Goal: Navigation & Orientation: Find specific page/section

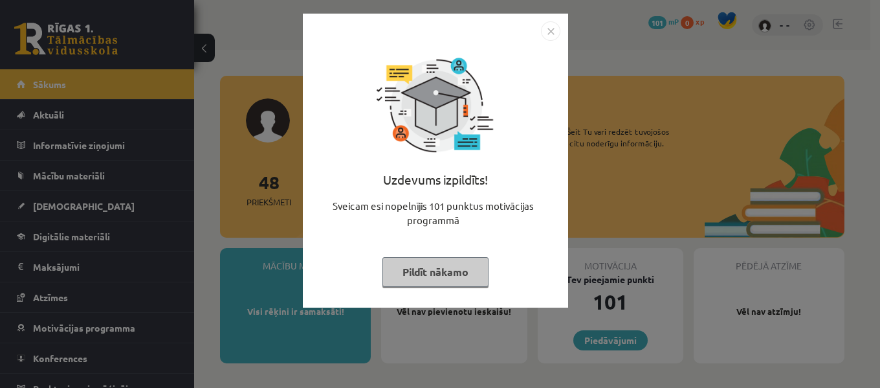
click at [556, 33] on img "Close" at bounding box center [550, 30] width 19 height 19
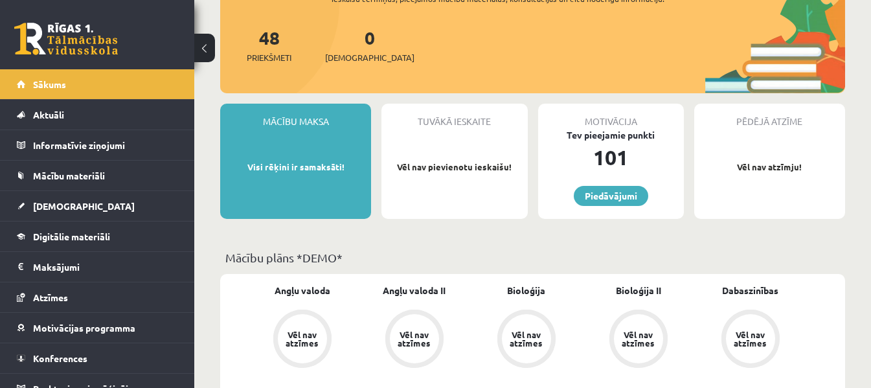
scroll to position [62, 0]
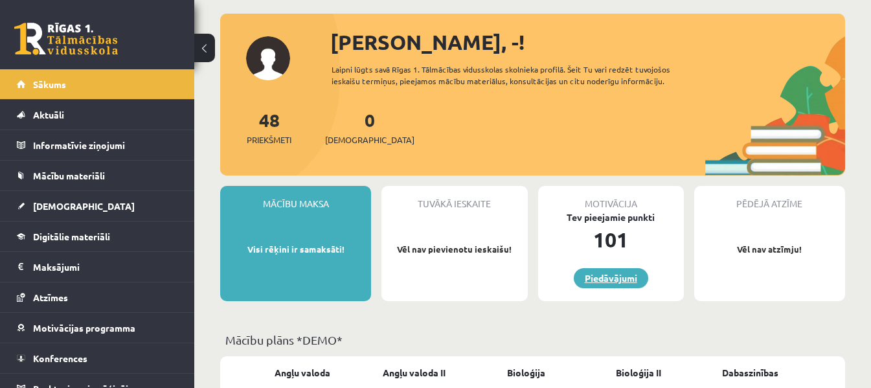
click at [612, 279] on link "Piedāvājumi" at bounding box center [611, 278] width 74 height 20
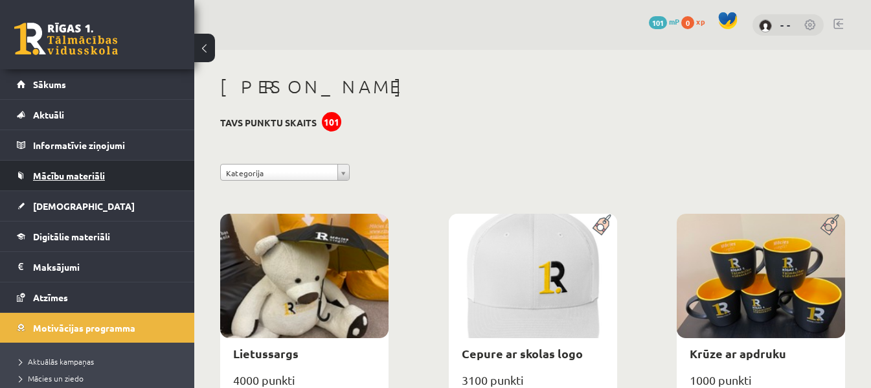
click at [122, 177] on link "Mācību materiāli" at bounding box center [97, 176] width 161 height 30
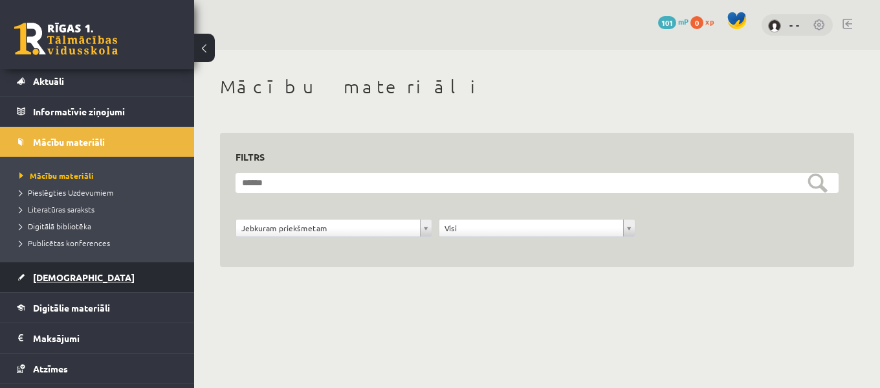
scroll to position [65, 0]
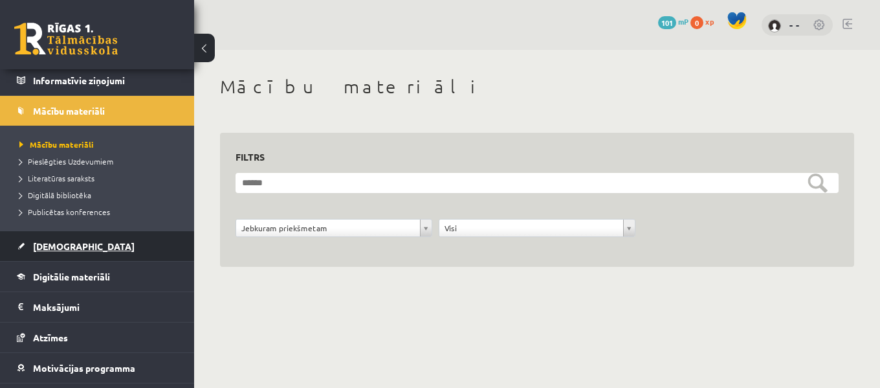
click at [94, 236] on link "[DEMOGRAPHIC_DATA]" at bounding box center [97, 246] width 161 height 30
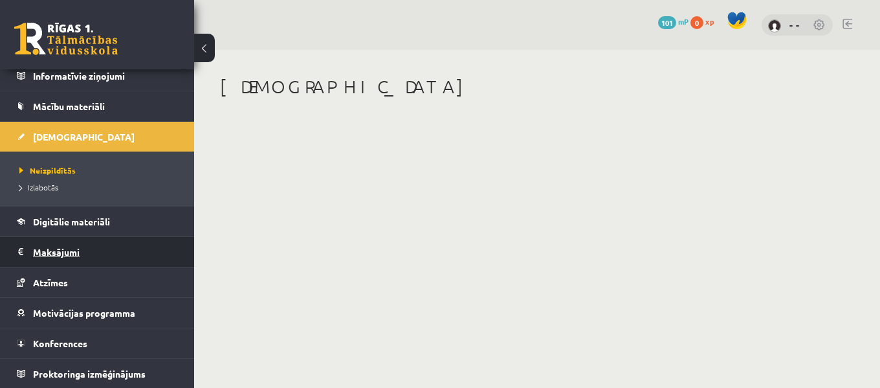
scroll to position [70, 0]
click at [98, 249] on legend "Maksājumi 0" at bounding box center [105, 251] width 145 height 30
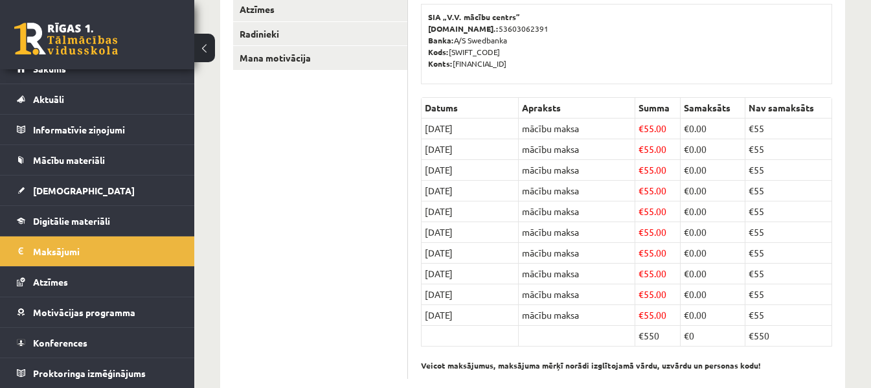
scroll to position [239, 0]
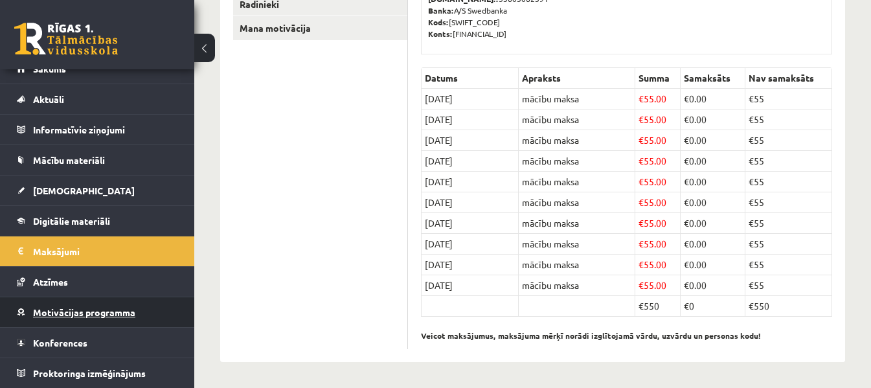
click at [135, 320] on link "Motivācijas programma" at bounding box center [97, 312] width 161 height 30
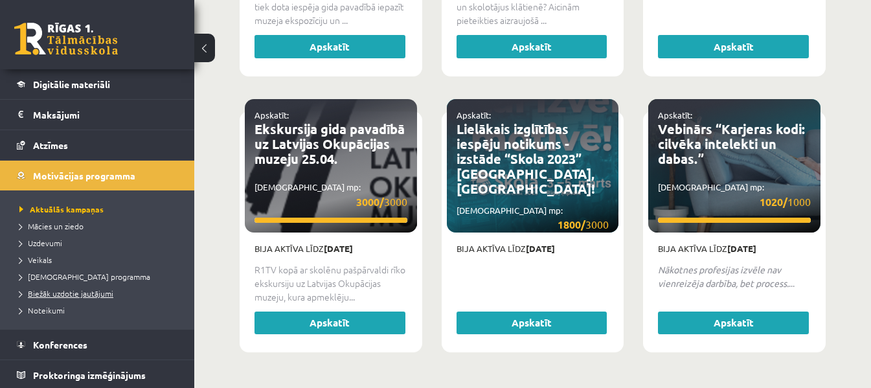
scroll to position [154, 0]
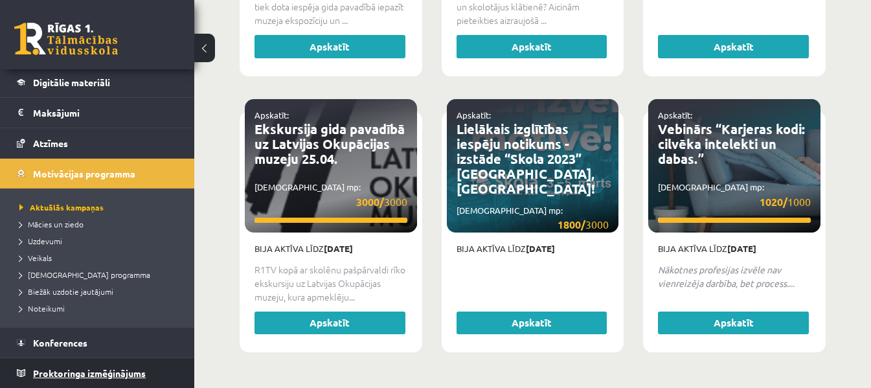
click at [140, 370] on span "Proktoringa izmēģinājums" at bounding box center [89, 373] width 113 height 12
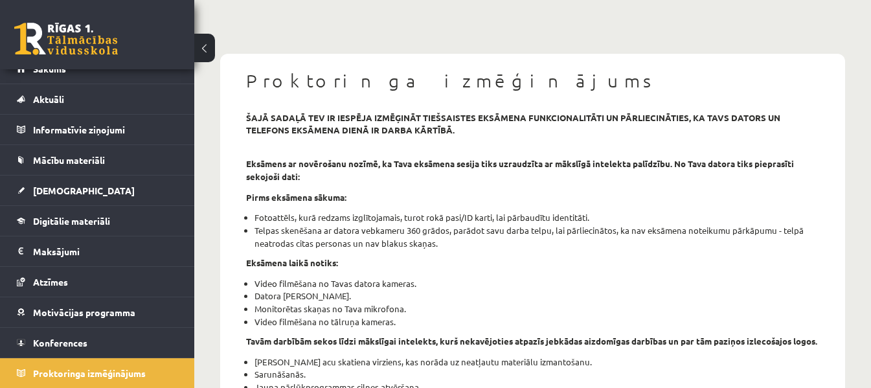
scroll to position [129, 0]
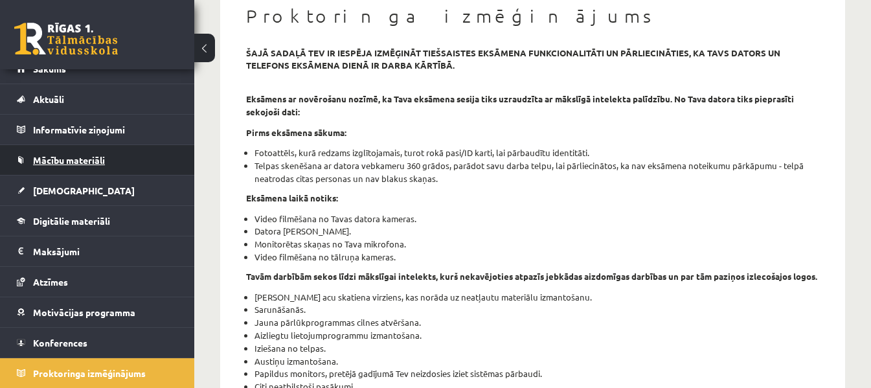
click at [145, 159] on link "Mācību materiāli" at bounding box center [97, 160] width 161 height 30
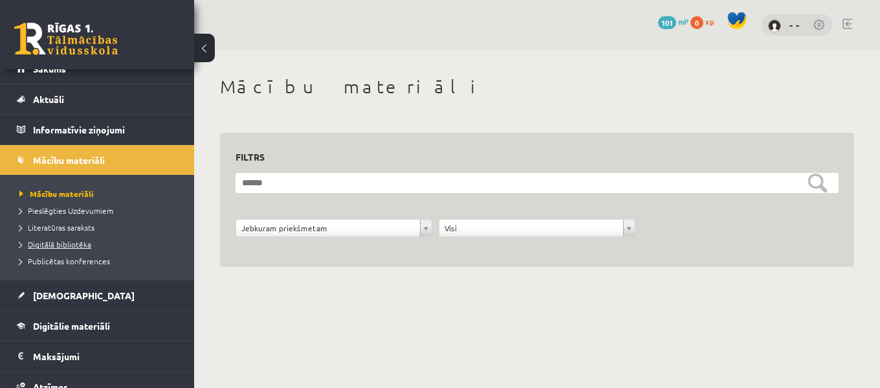
click at [65, 242] on span "Digitālā bibliotēka" at bounding box center [55, 244] width 72 height 10
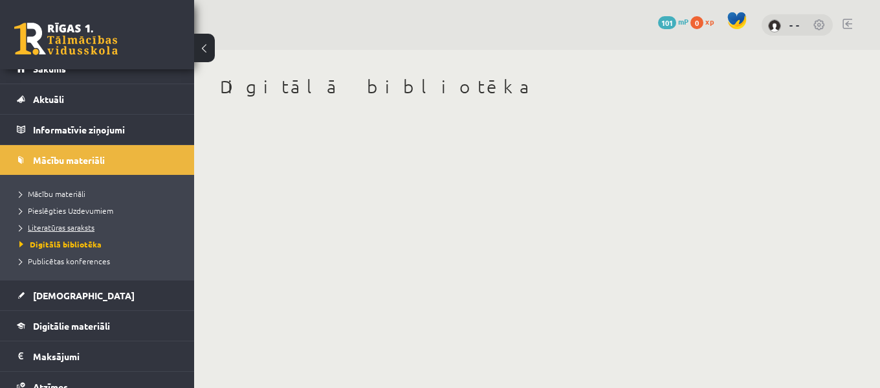
click at [69, 224] on span "Literatūras saraksts" at bounding box center [56, 227] width 75 height 10
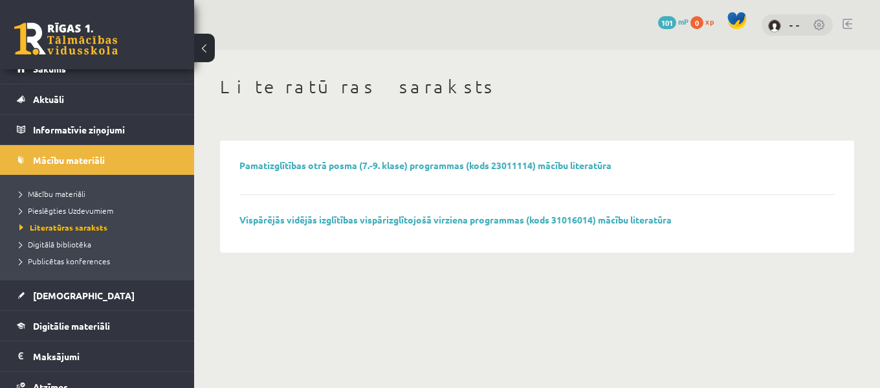
click at [824, 25] on link at bounding box center [820, 25] width 13 height 13
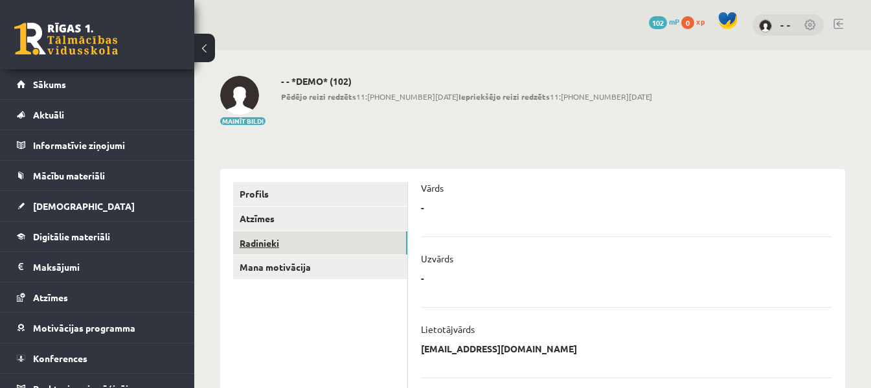
click at [285, 234] on link "Radinieki" at bounding box center [320, 243] width 174 height 24
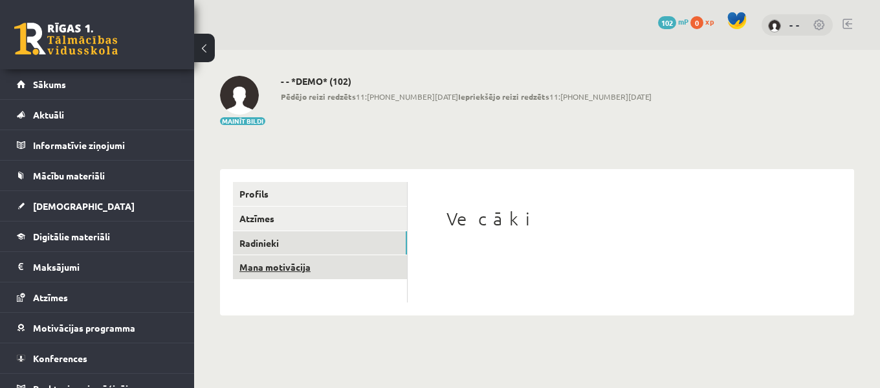
click at [355, 264] on link "Mana motivācija" at bounding box center [320, 267] width 174 height 24
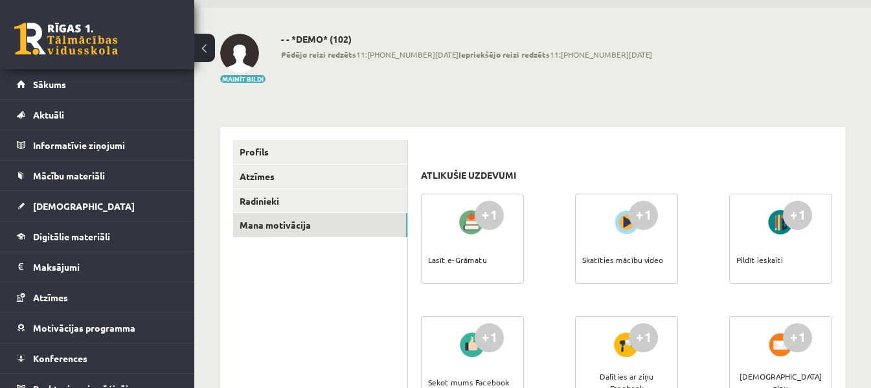
scroll to position [65, 0]
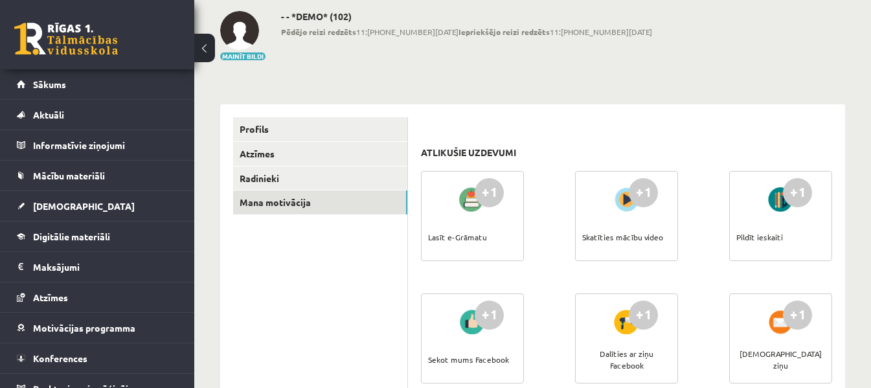
click at [478, 210] on div at bounding box center [472, 199] width 37 height 30
click at [487, 177] on div "+1 Lasīt e-Grāmatu" at bounding box center [472, 216] width 103 height 90
click at [487, 180] on div "+1" at bounding box center [489, 192] width 29 height 29
click at [471, 227] on div "Lasīt e-Grāmatu" at bounding box center [457, 236] width 59 height 45
click at [465, 232] on div "Lasīt e-Grāmatu" at bounding box center [457, 236] width 59 height 45
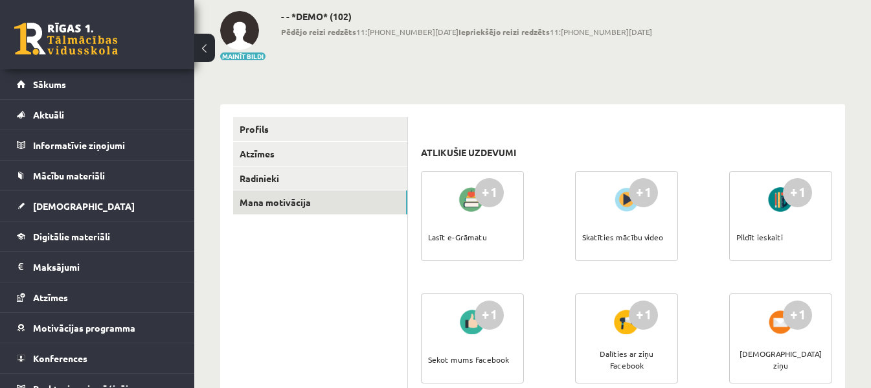
click at [642, 210] on div at bounding box center [626, 199] width 37 height 30
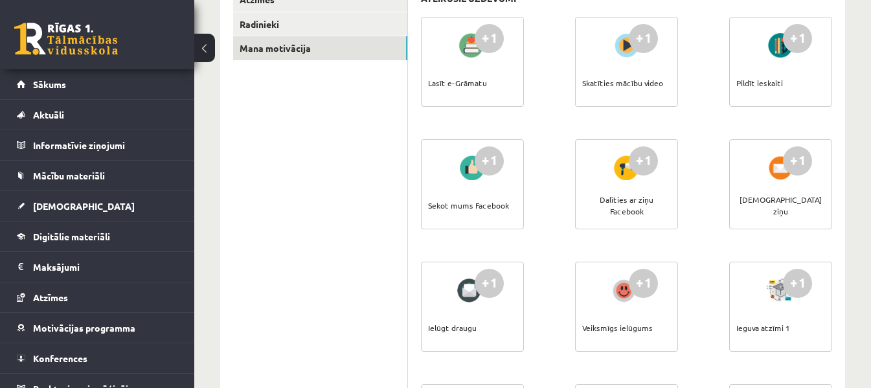
scroll to position [218, 0]
click at [781, 187] on div "+1 Sūtīt ziņu" at bounding box center [780, 185] width 103 height 90
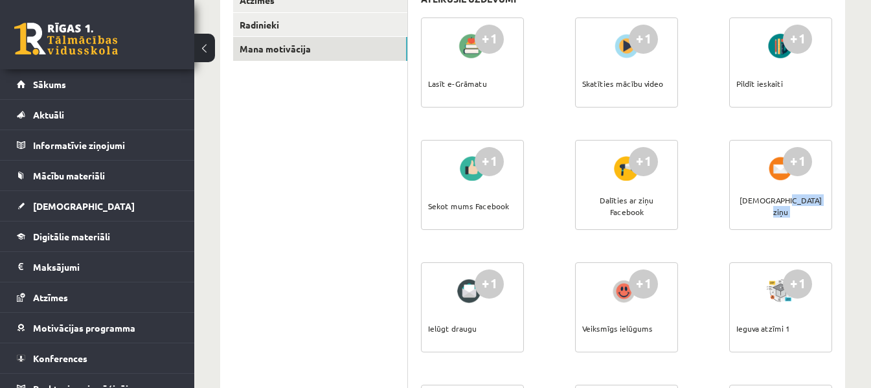
click at [781, 187] on div "+1 Sūtīt ziņu" at bounding box center [780, 185] width 103 height 90
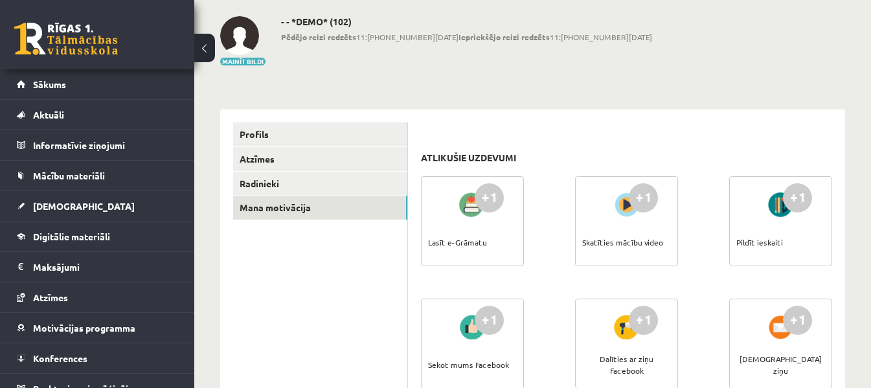
scroll to position [0, 0]
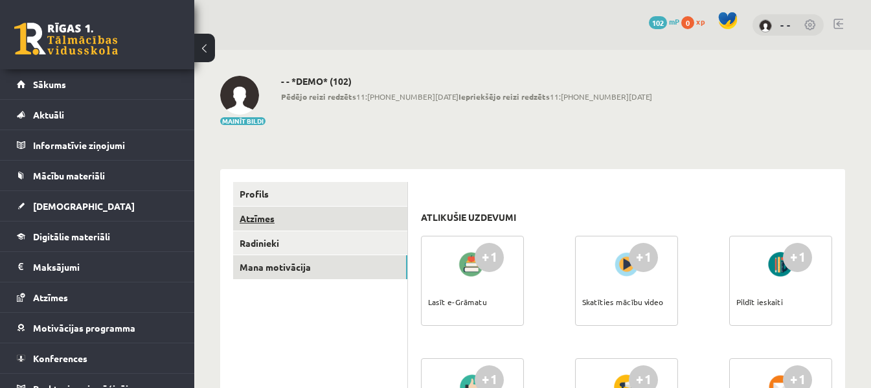
click at [334, 219] on link "Atzīmes" at bounding box center [320, 219] width 174 height 24
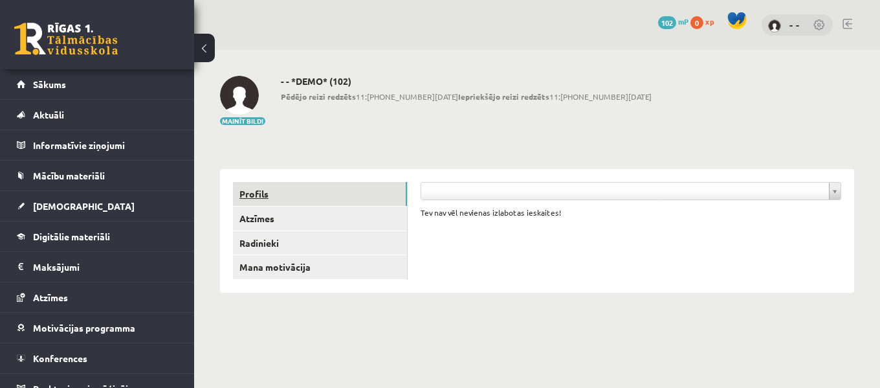
click at [344, 201] on link "Profils" at bounding box center [320, 194] width 174 height 24
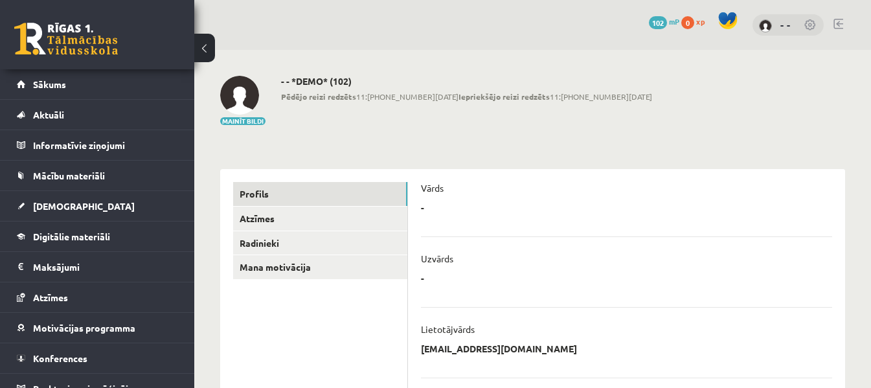
click at [479, 278] on div "- * ******** Atcelt" at bounding box center [626, 281] width 411 height 19
click at [425, 275] on div "- * ******** Atcelt" at bounding box center [626, 281] width 411 height 19
click at [423, 205] on p "-" at bounding box center [422, 207] width 3 height 12
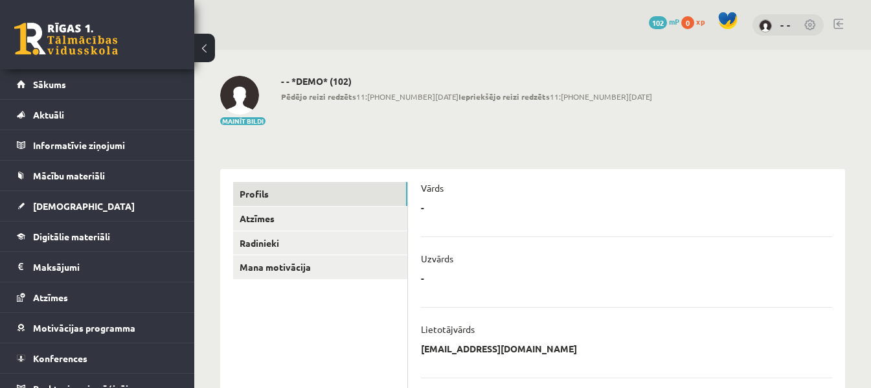
click at [423, 220] on div "- * ******** Atcelt" at bounding box center [626, 210] width 411 height 19
click at [426, 203] on div "- * ******** Atcelt" at bounding box center [626, 210] width 411 height 19
click at [78, 116] on link "Aktuāli" at bounding box center [97, 115] width 161 height 30
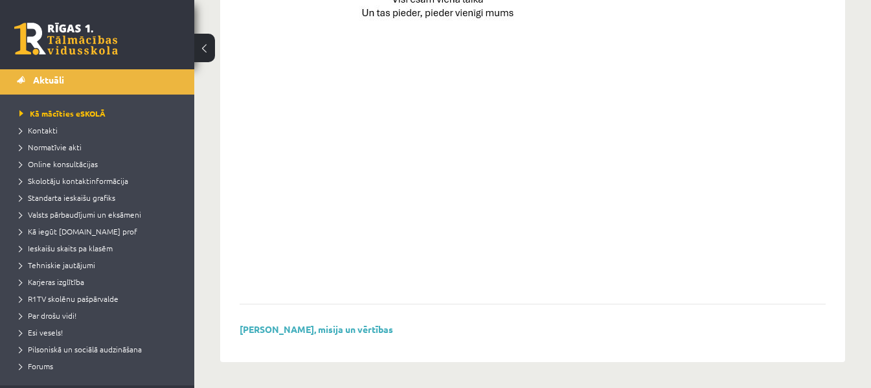
scroll to position [65, 0]
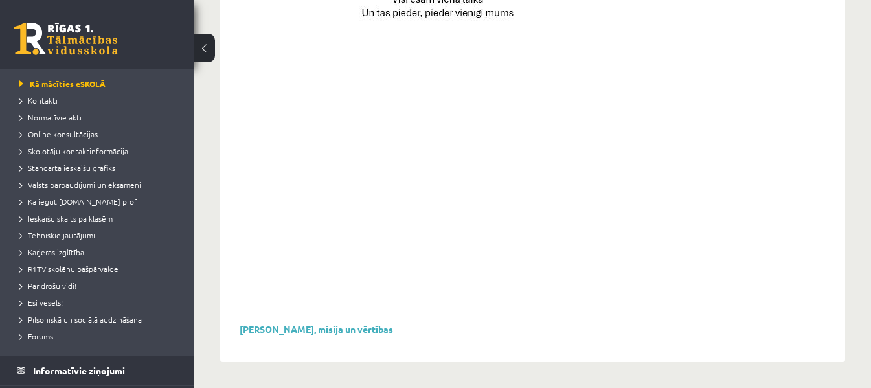
click at [61, 284] on span "Par drošu vidi!" at bounding box center [47, 285] width 57 height 10
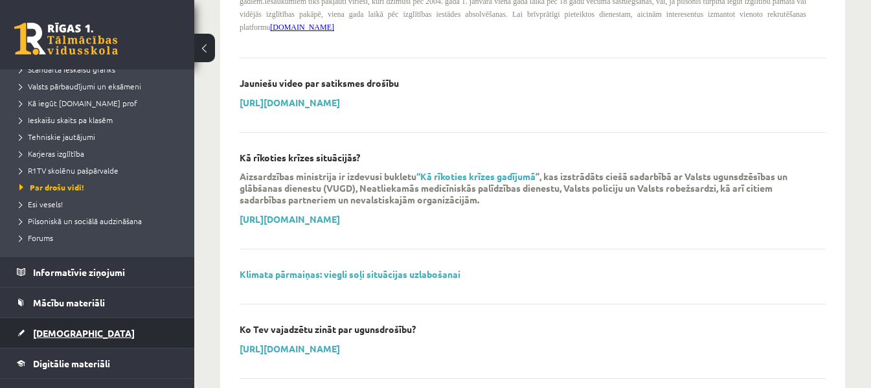
scroll to position [194, 0]
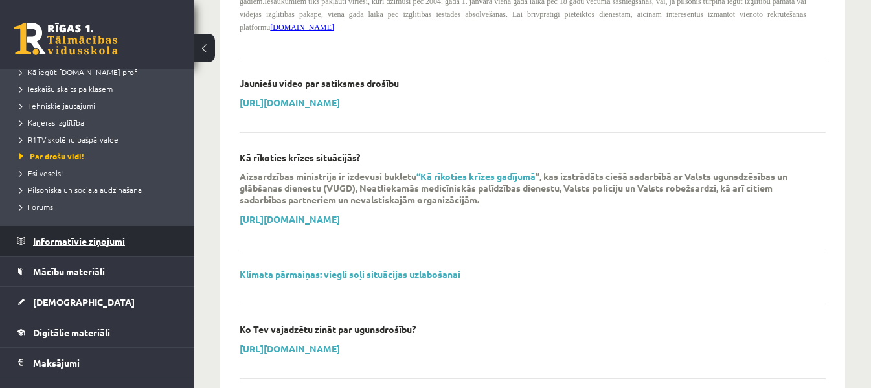
click at [107, 237] on legend "Informatīvie ziņojumi 0" at bounding box center [105, 241] width 145 height 30
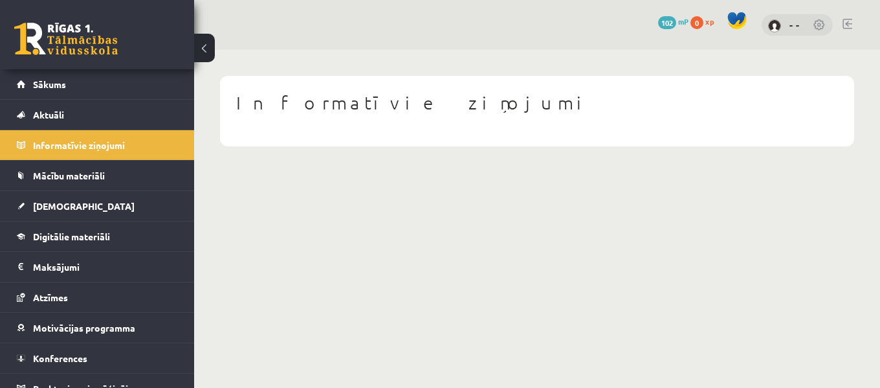
click at [743, 19] on span at bounding box center [737, 20] width 19 height 19
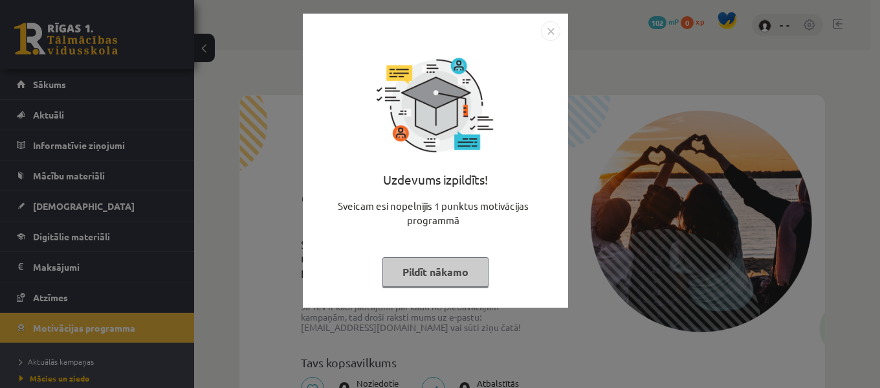
click at [462, 276] on button "Pildīt nākamo" at bounding box center [436, 272] width 106 height 30
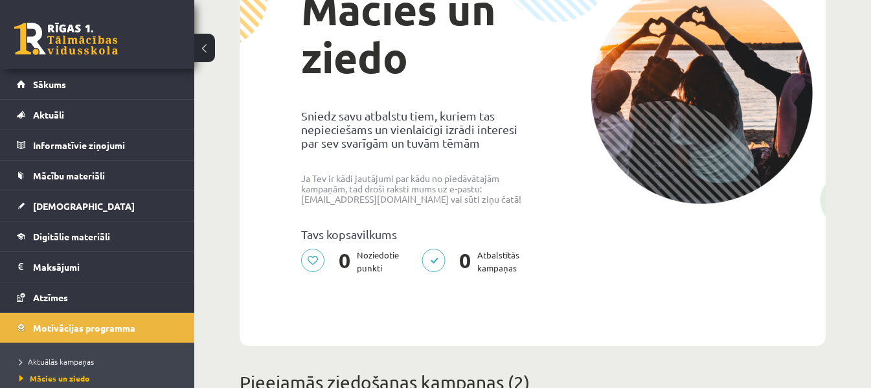
scroll to position [129, 0]
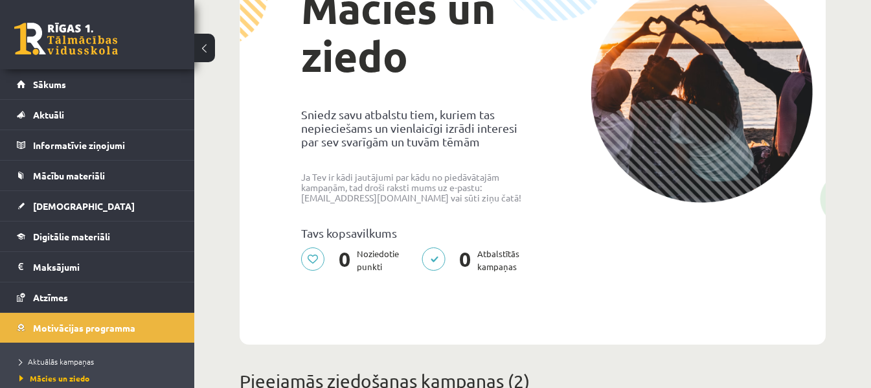
click at [315, 255] on p "0 Noziedotie punkti" at bounding box center [354, 260] width 106 height 26
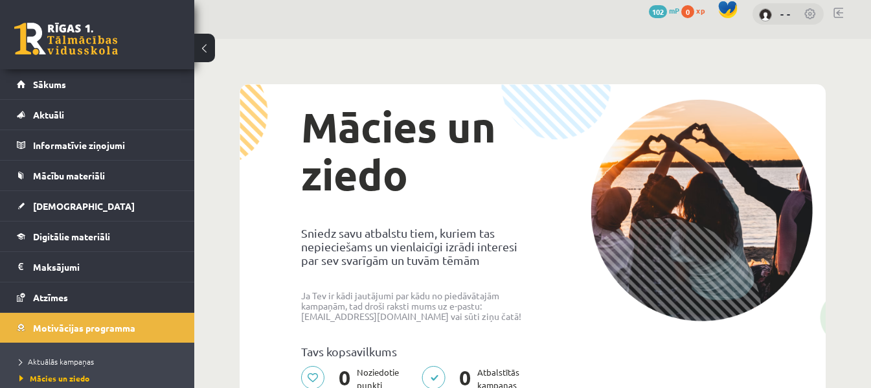
scroll to position [0, 0]
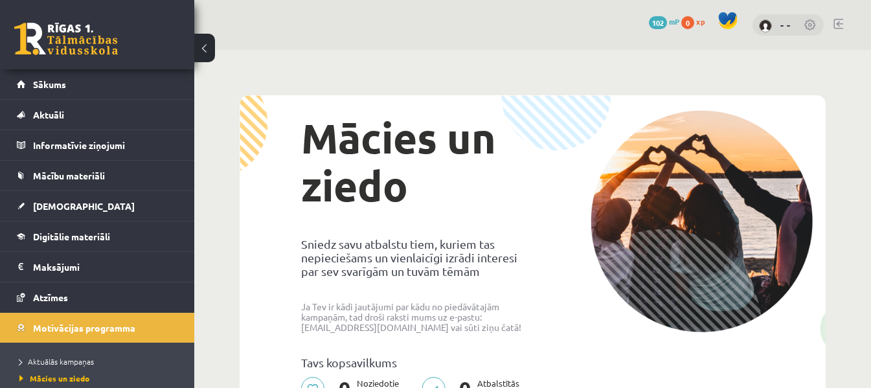
click at [803, 25] on div "- -" at bounding box center [787, 25] width 71 height 22
click at [814, 25] on link at bounding box center [810, 25] width 13 height 13
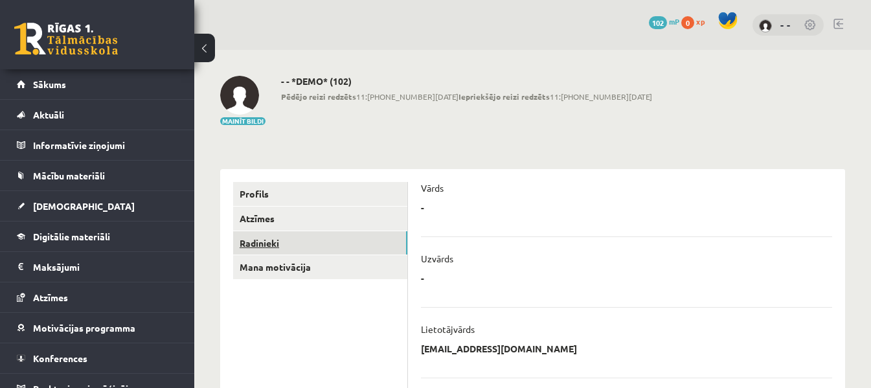
click at [331, 238] on link "Radinieki" at bounding box center [320, 243] width 174 height 24
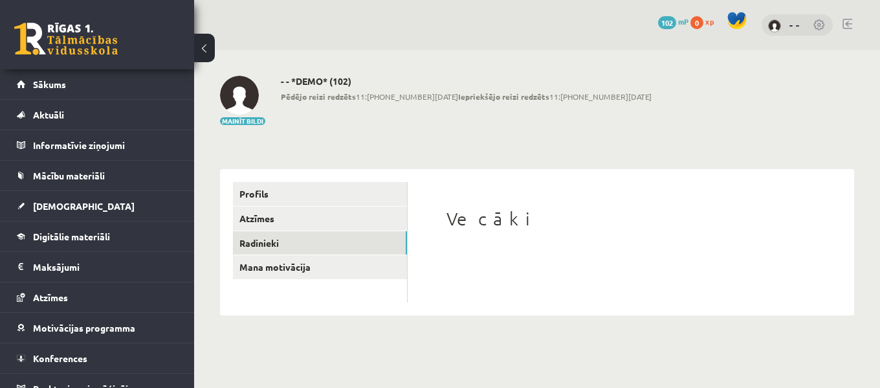
click at [503, 216] on h1 "Vecāki" at bounding box center [631, 219] width 369 height 22
drag, startPoint x: 436, startPoint y: 230, endPoint x: 453, endPoint y: 226, distance: 16.6
click at [437, 230] on div "Vecāki" at bounding box center [631, 242] width 421 height 120
click at [467, 223] on h1 "Vecāki" at bounding box center [631, 219] width 369 height 22
drag, startPoint x: 462, startPoint y: 227, endPoint x: 531, endPoint y: 229, distance: 69.3
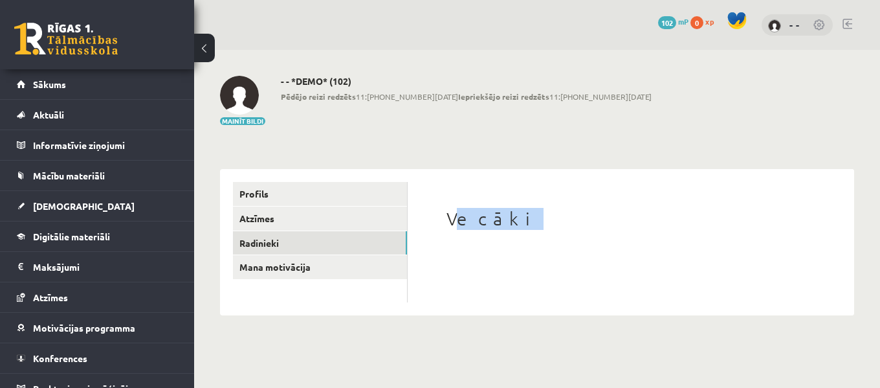
click at [531, 229] on h1 "Vecāki" at bounding box center [631, 219] width 369 height 22
click at [412, 233] on div "Vecāki" at bounding box center [631, 242] width 447 height 146
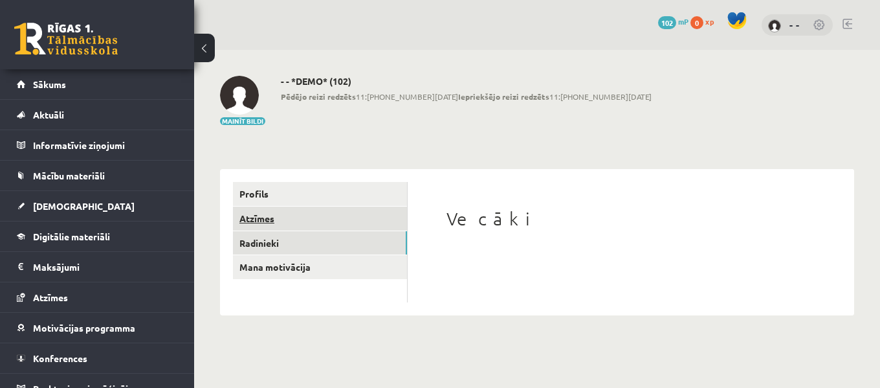
click at [301, 216] on link "Atzīmes" at bounding box center [320, 219] width 174 height 24
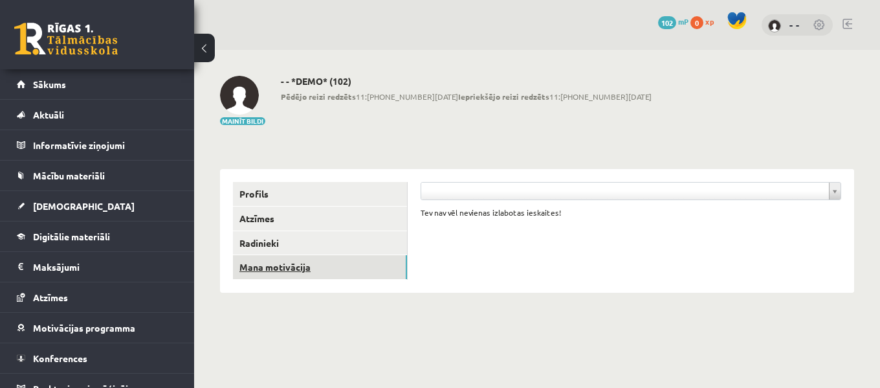
click at [313, 258] on link "Mana motivācija" at bounding box center [320, 267] width 174 height 24
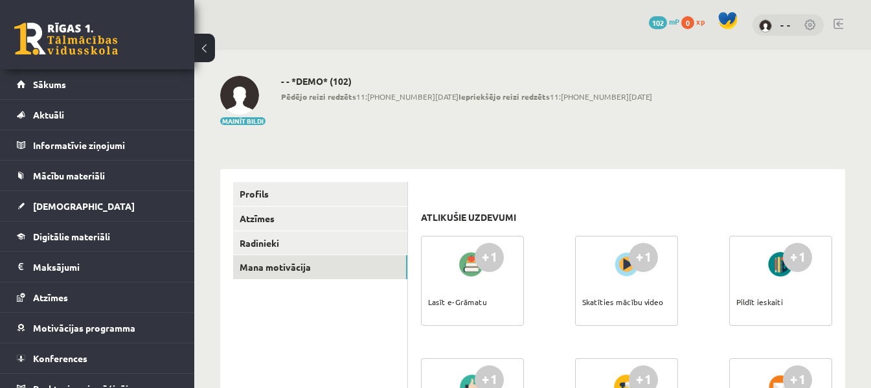
scroll to position [65, 0]
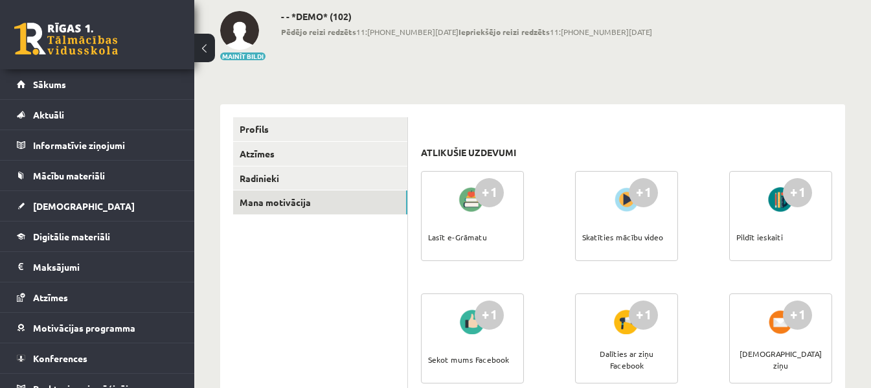
click at [596, 203] on div "+1 Skatīties mācību video" at bounding box center [626, 216] width 103 height 90
click at [640, 193] on div "+1" at bounding box center [643, 192] width 29 height 29
click at [643, 225] on div "Skatīties mācību video" at bounding box center [622, 236] width 81 height 45
click at [639, 246] on div "Skatīties mācību video" at bounding box center [622, 236] width 81 height 45
click at [497, 234] on div "+1 Lasīt e-Grāmatu" at bounding box center [472, 216] width 103 height 90
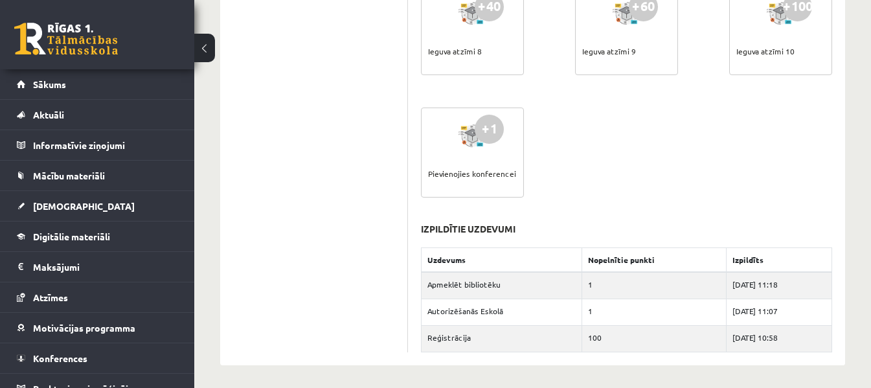
scroll to position [866, 0]
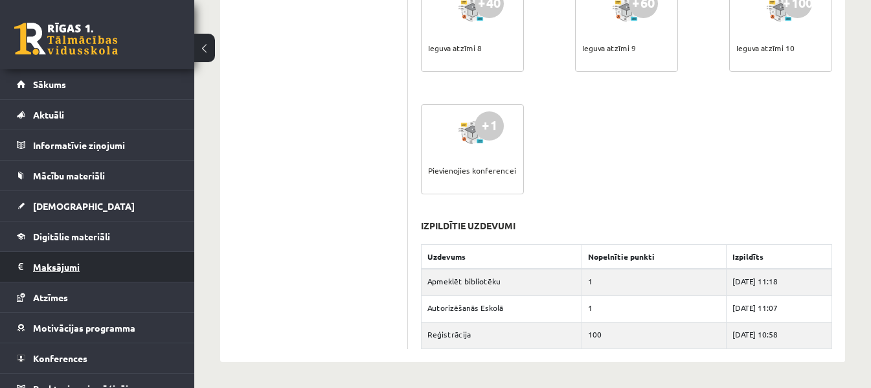
click at [126, 274] on legend "Maksājumi 0" at bounding box center [105, 267] width 145 height 30
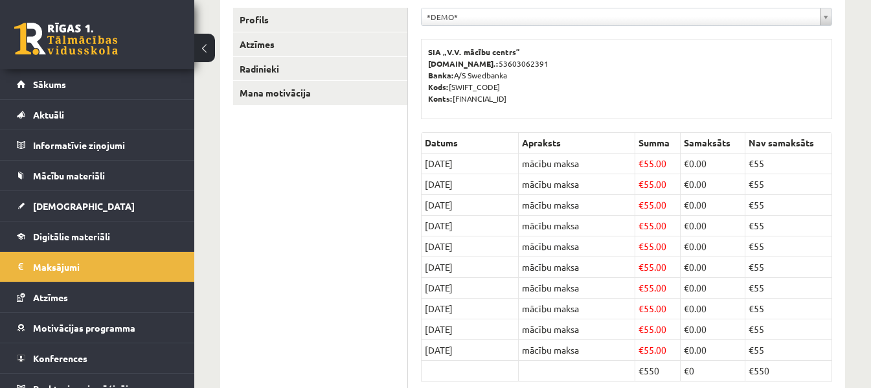
scroll to position [109, 0]
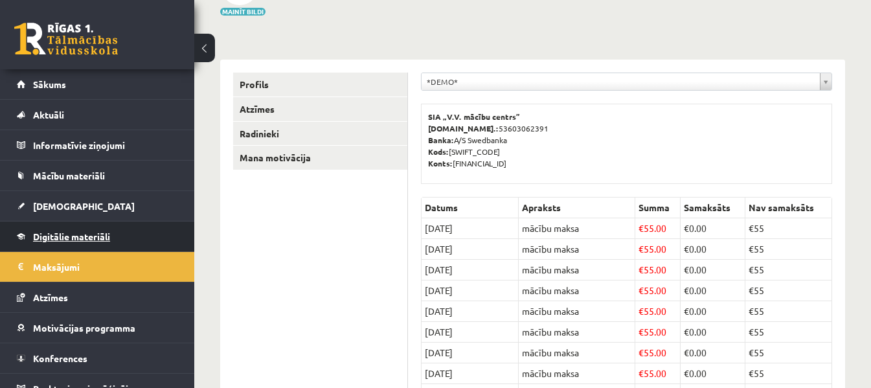
click at [100, 238] on span "Digitālie materiāli" at bounding box center [71, 236] width 77 height 12
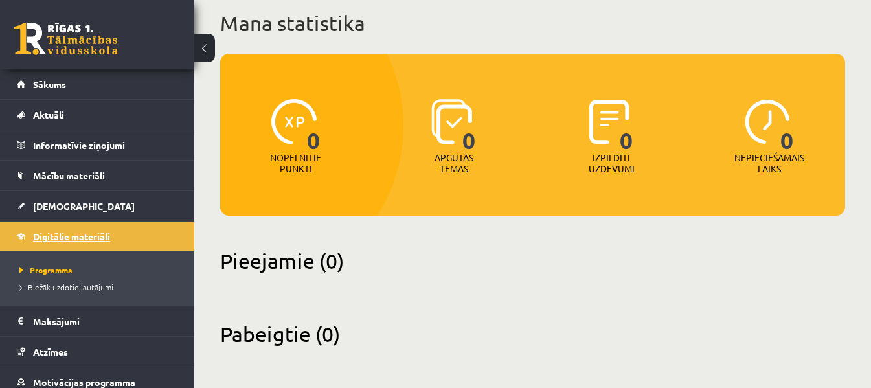
scroll to position [80, 0]
click at [111, 208] on link "[DEMOGRAPHIC_DATA]" at bounding box center [97, 206] width 161 height 30
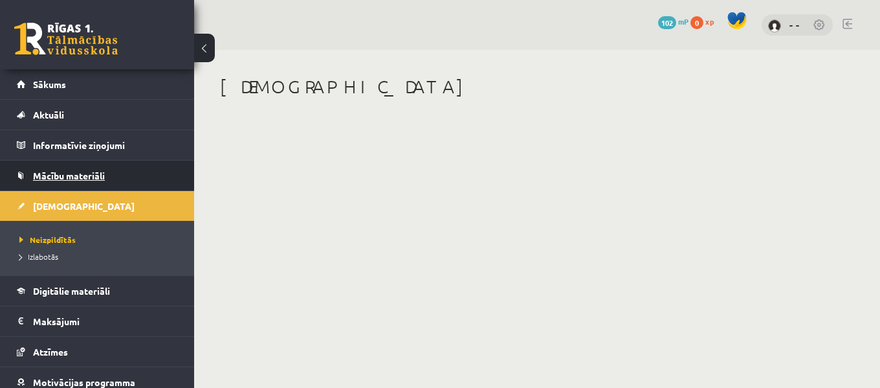
click at [117, 178] on link "Mācību materiāli" at bounding box center [97, 176] width 161 height 30
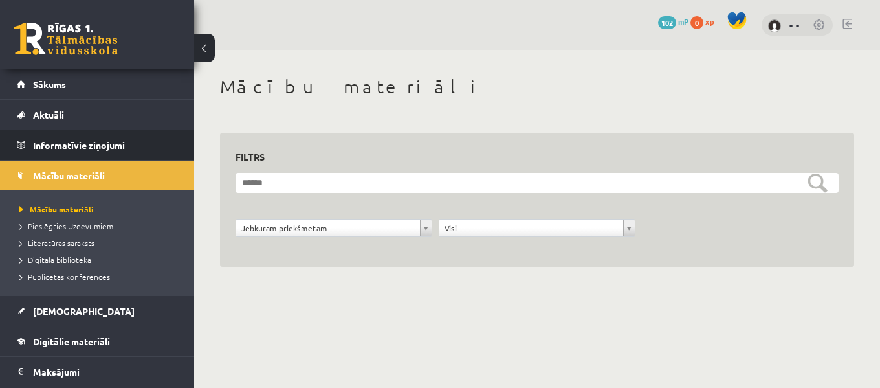
click at [139, 137] on legend "Informatīvie ziņojumi 0" at bounding box center [105, 145] width 145 height 30
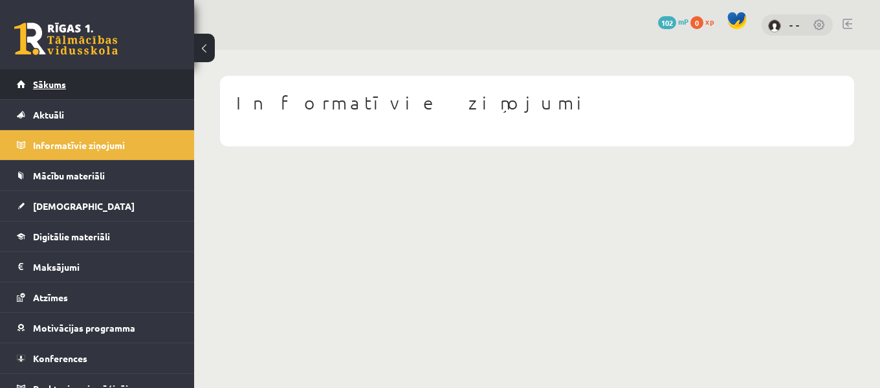
click at [127, 83] on link "Sākums" at bounding box center [97, 84] width 161 height 30
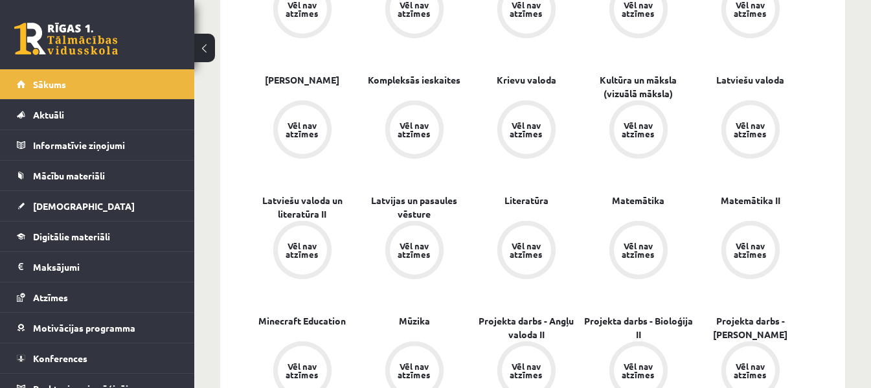
scroll to position [777, 0]
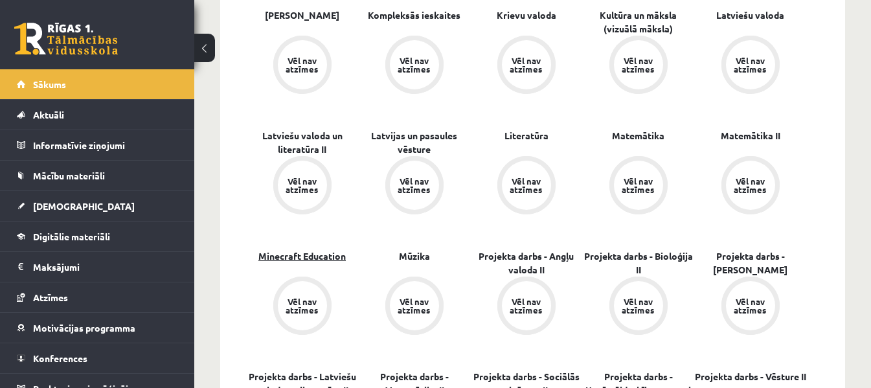
click at [322, 262] on link "Minecraft Education" at bounding box center [301, 256] width 87 height 14
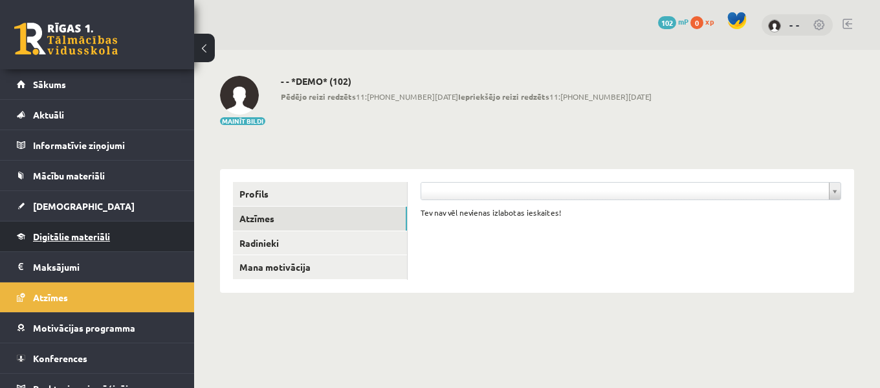
click at [134, 232] on link "Digitālie materiāli" at bounding box center [97, 236] width 161 height 30
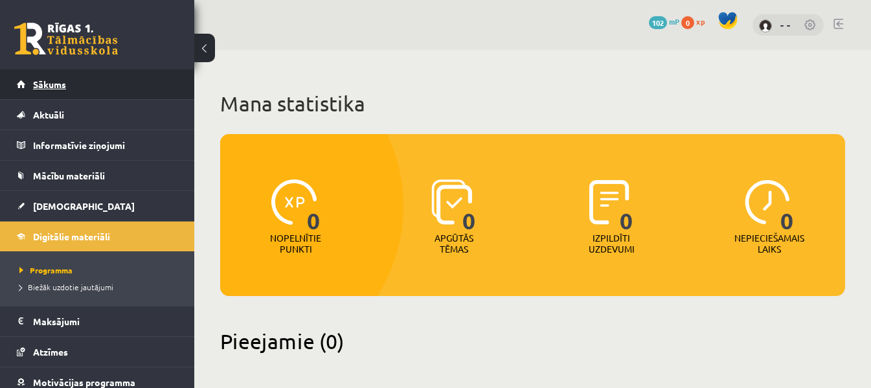
click at [117, 83] on link "Sākums" at bounding box center [97, 84] width 161 height 30
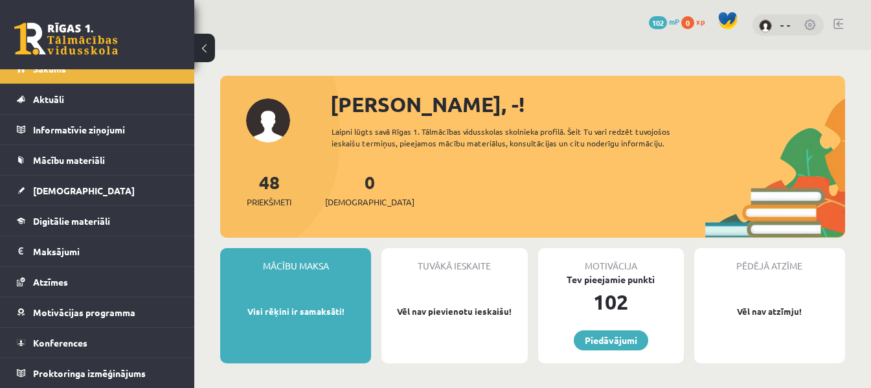
click at [769, 32] on img at bounding box center [765, 25] width 13 height 13
drag, startPoint x: 813, startPoint y: 30, endPoint x: 790, endPoint y: 45, distance: 27.5
click at [812, 32] on link at bounding box center [810, 25] width 13 height 13
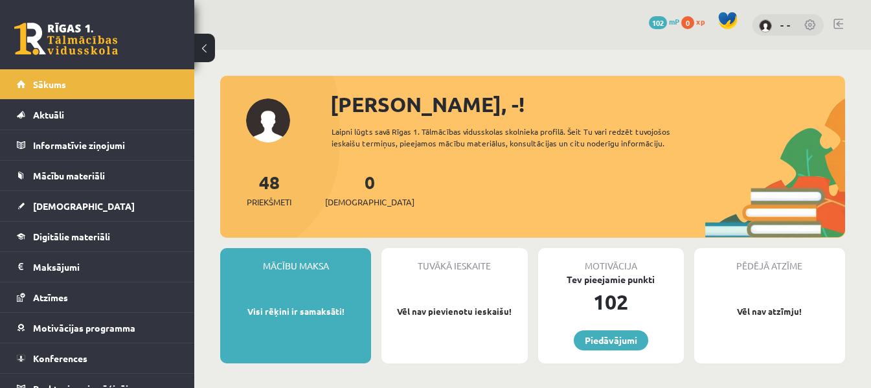
drag, startPoint x: 718, startPoint y: 169, endPoint x: 535, endPoint y: 60, distance: 212.8
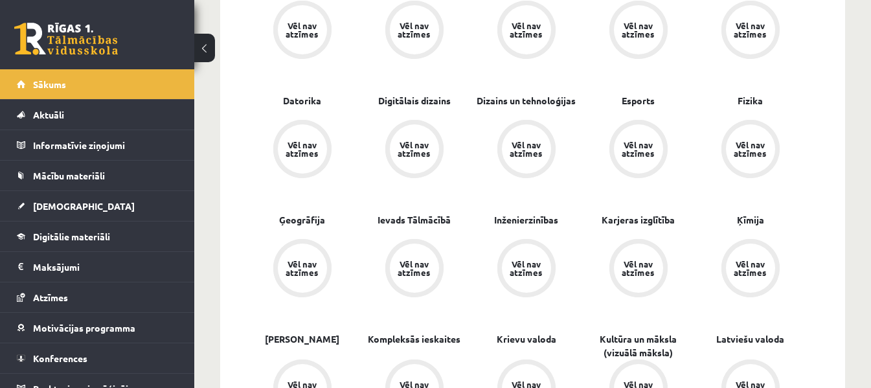
scroll to position [418, 0]
